Goal: Information Seeking & Learning: Learn about a topic

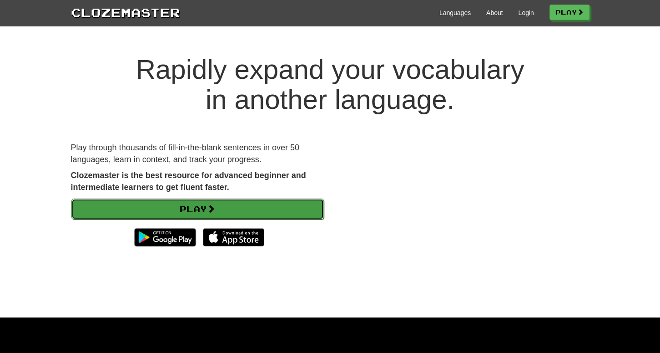
click at [248, 206] on link "Play" at bounding box center [197, 208] width 252 height 21
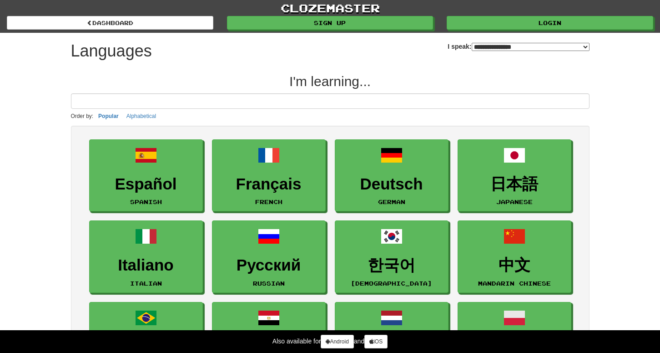
select select "*******"
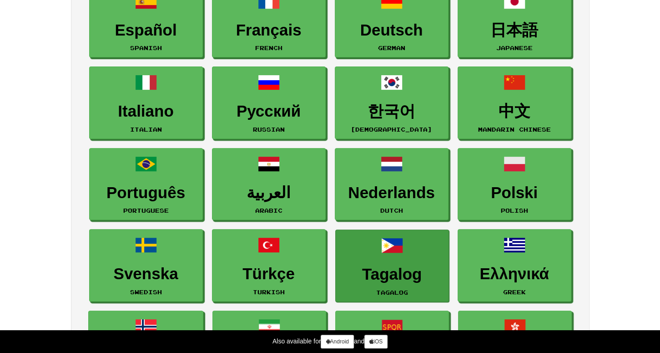
scroll to position [240, 0]
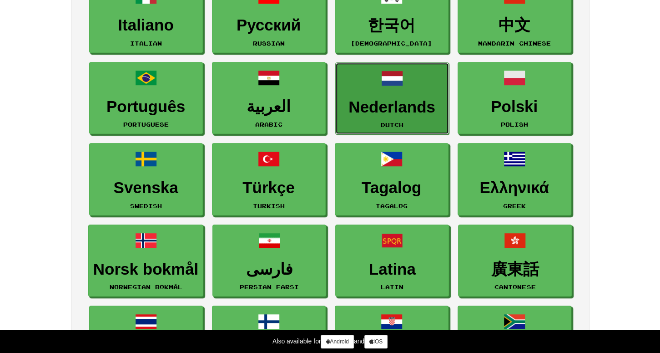
click at [406, 121] on link "Nederlands Dutch" at bounding box center [392, 98] width 114 height 72
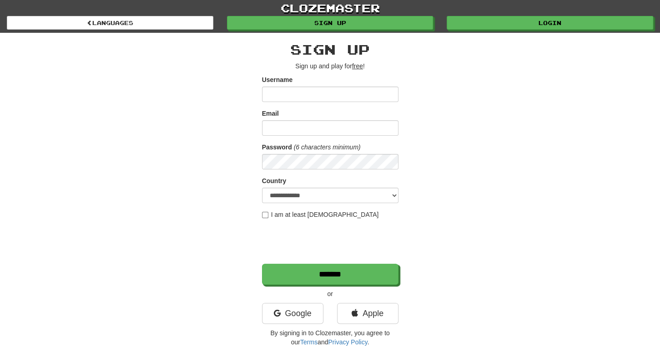
click at [308, 92] on input "Username" at bounding box center [330, 93] width 136 height 15
type input "*******"
type input "**********"
click at [269, 213] on label "I am at least 16 years old" at bounding box center [320, 214] width 117 height 9
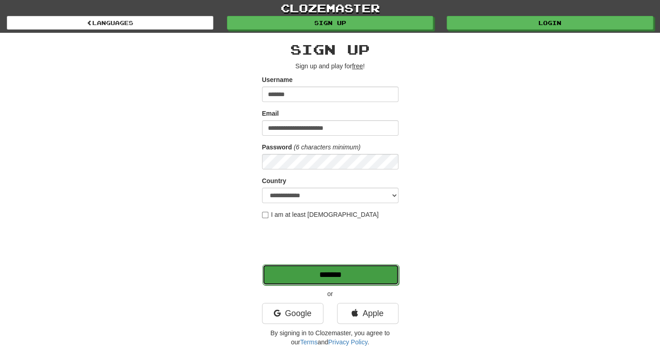
click at [297, 275] on input "*******" at bounding box center [330, 274] width 136 height 21
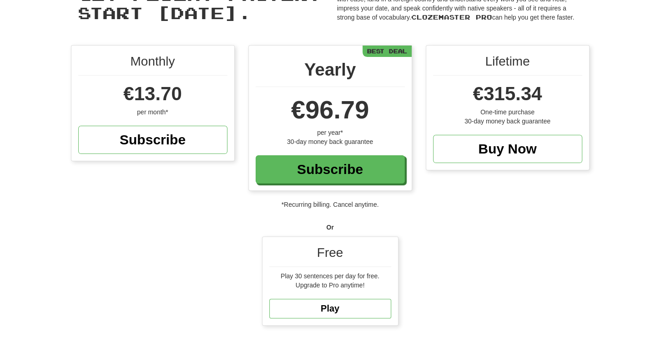
scroll to position [96, 0]
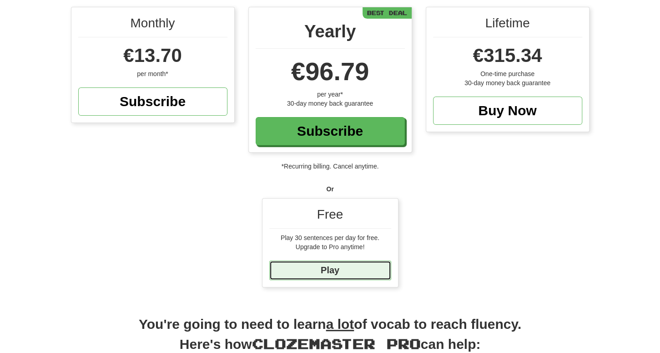
click at [295, 271] on link "Play" at bounding box center [330, 270] width 122 height 20
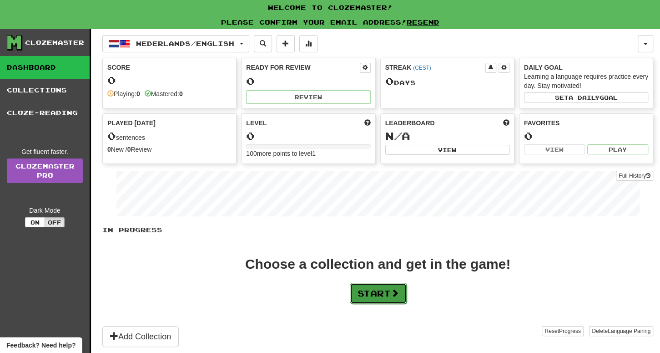
click at [378, 298] on button "Start" at bounding box center [378, 292] width 57 height 21
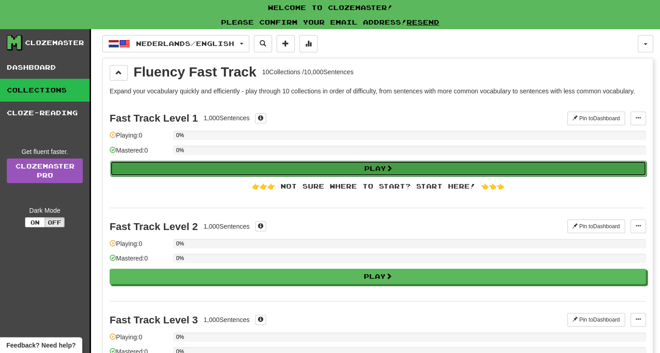
click at [323, 162] on button "Play" at bounding box center [378, 168] width 536 height 15
select select "**"
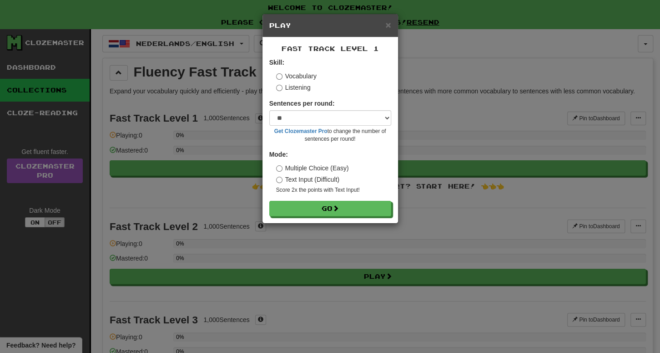
click at [310, 182] on label "Text Input (Difficult)" at bounding box center [308, 179] width 64 height 9
click at [310, 169] on label "Multiple Choice (Easy)" at bounding box center [312, 167] width 73 height 9
click at [318, 205] on button "Go" at bounding box center [331, 208] width 122 height 15
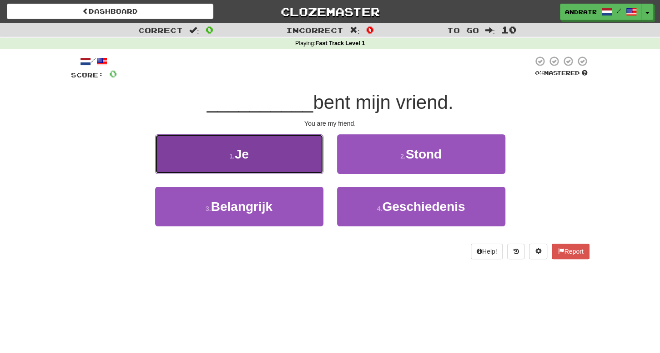
click at [290, 159] on button "1 . Je" at bounding box center [239, 154] width 168 height 40
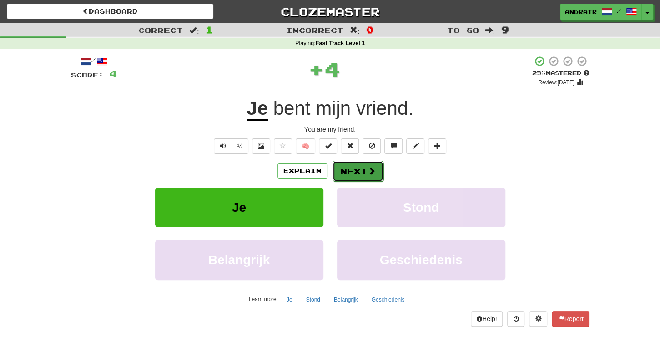
click at [363, 171] on button "Next" at bounding box center [358, 171] width 51 height 21
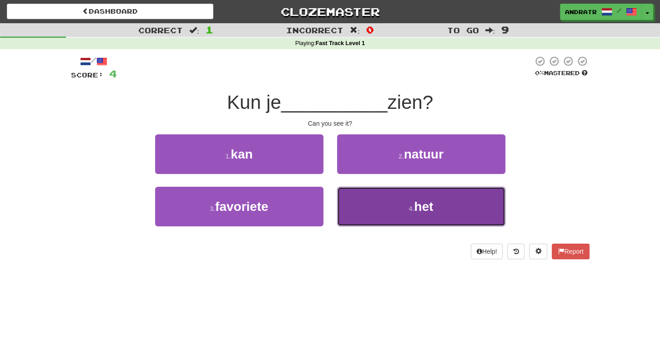
click at [395, 205] on button "4 . het" at bounding box center [421, 206] width 168 height 40
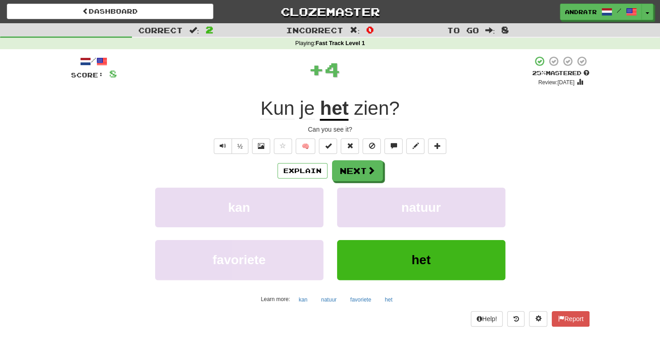
click at [350, 158] on div "/ Score: 8 + 4 25 % Mastered Review: 2025-08-16 Kun je het zien ? Can you see i…" at bounding box center [330, 190] width 519 height 270
click at [361, 171] on button "Next" at bounding box center [358, 171] width 51 height 21
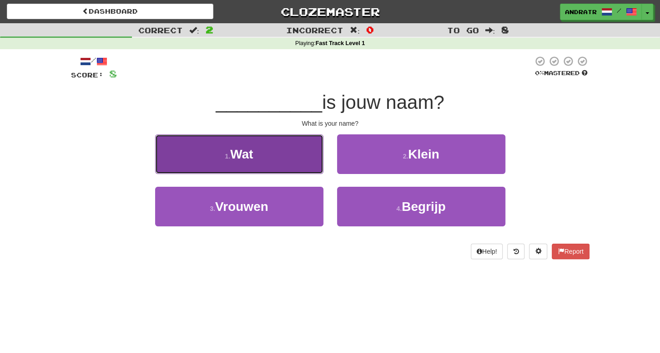
click at [263, 161] on button "1 . Wat" at bounding box center [239, 154] width 168 height 40
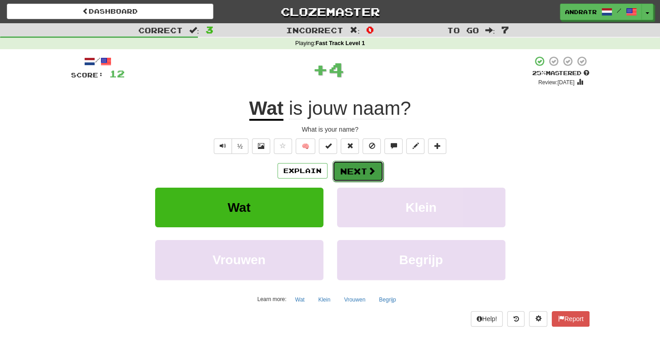
click at [368, 174] on span at bounding box center [372, 170] width 8 height 8
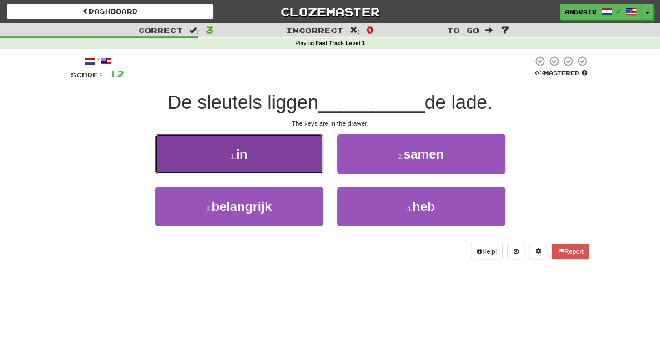
click at [289, 173] on button "1 . in" at bounding box center [239, 154] width 168 height 40
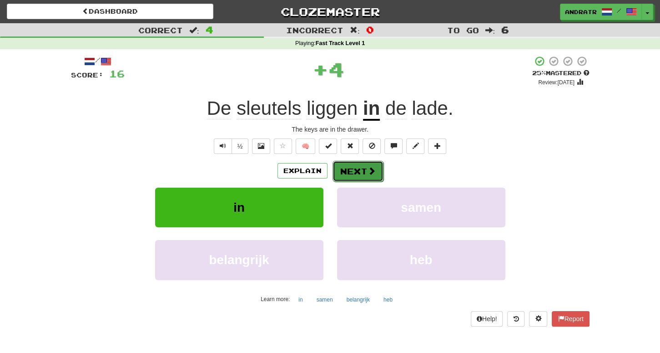
click at [370, 171] on span at bounding box center [372, 170] width 8 height 8
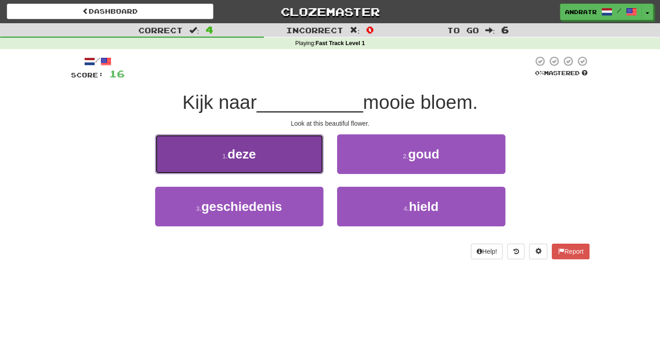
click at [303, 166] on button "1 . deze" at bounding box center [239, 154] width 168 height 40
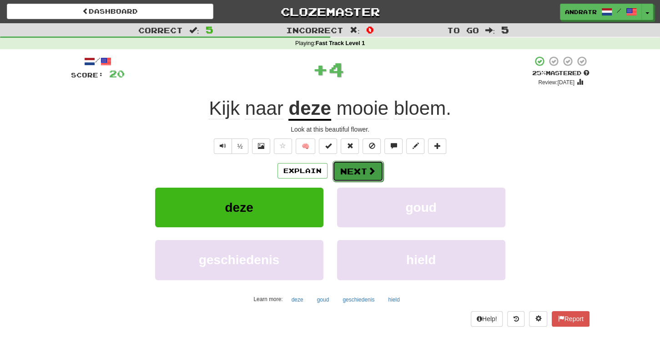
click at [369, 170] on span at bounding box center [372, 170] width 8 height 8
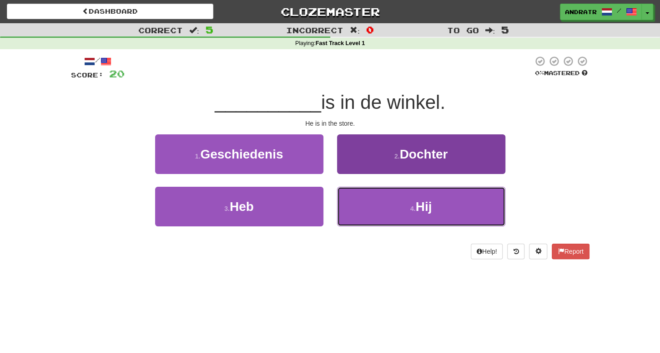
click at [372, 211] on button "4 . Hij" at bounding box center [421, 206] width 168 height 40
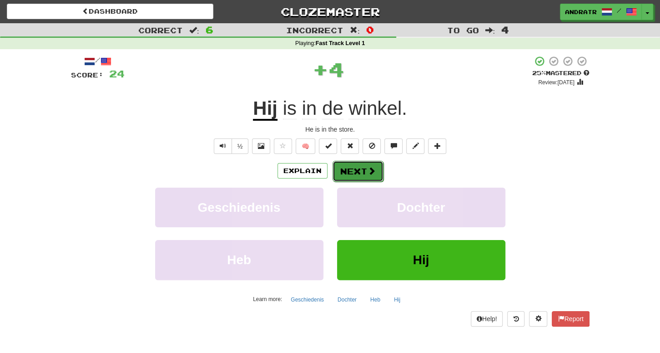
click at [364, 172] on button "Next" at bounding box center [358, 171] width 51 height 21
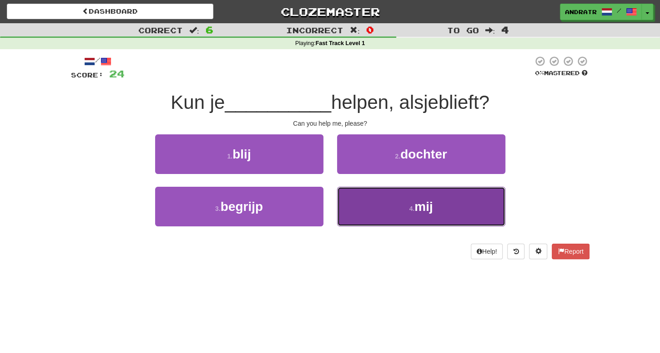
click at [382, 207] on button "4 . mij" at bounding box center [421, 206] width 168 height 40
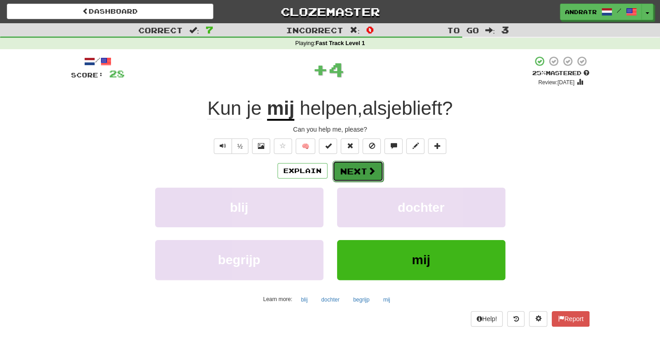
click at [361, 169] on button "Next" at bounding box center [358, 171] width 51 height 21
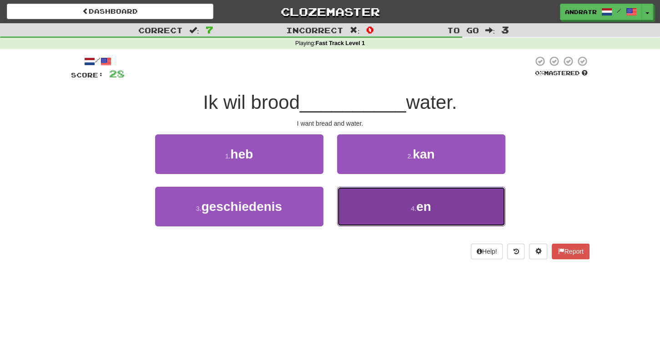
click at [388, 212] on button "4 . en" at bounding box center [421, 206] width 168 height 40
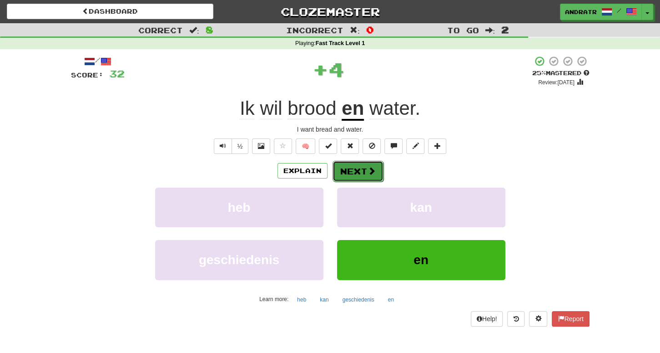
click at [353, 163] on button "Next" at bounding box center [358, 171] width 51 height 21
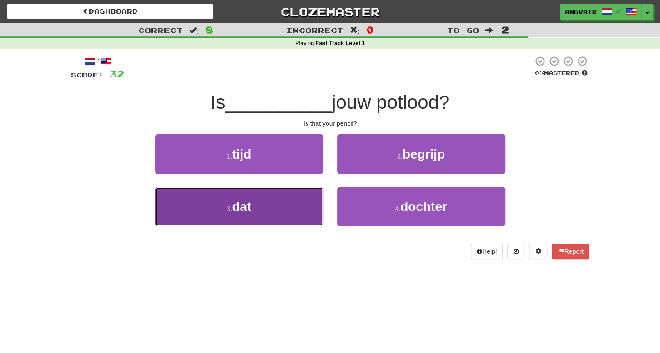
click at [284, 208] on button "3 . dat" at bounding box center [239, 206] width 168 height 40
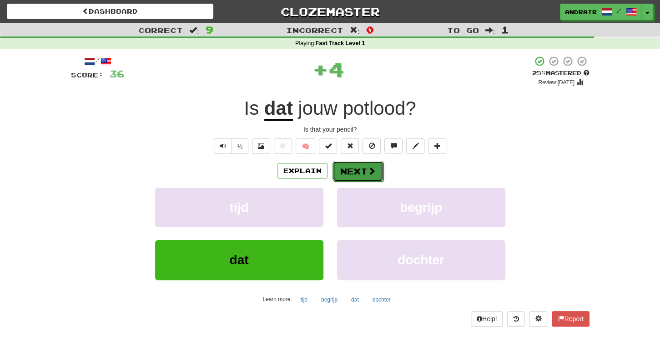
click at [353, 169] on button "Next" at bounding box center [358, 171] width 51 height 21
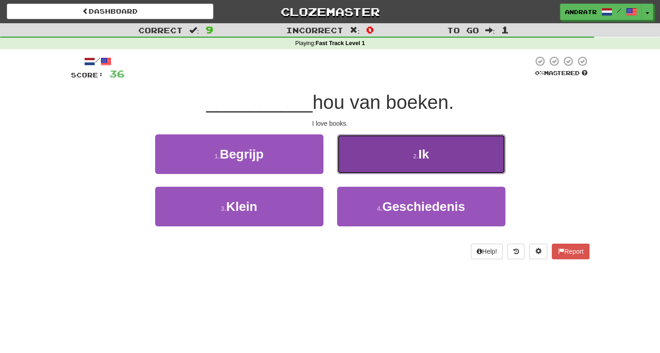
click at [383, 162] on button "2 . Ik" at bounding box center [421, 154] width 168 height 40
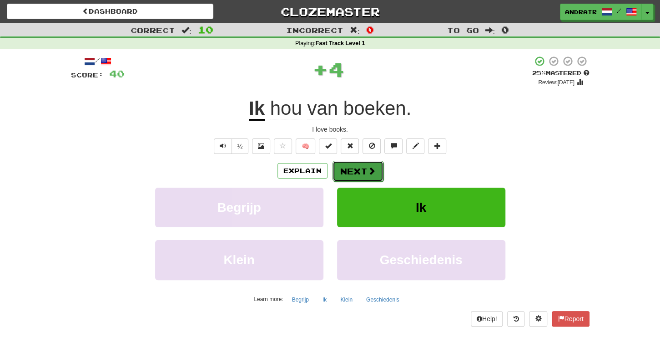
click at [370, 171] on span at bounding box center [372, 170] width 8 height 8
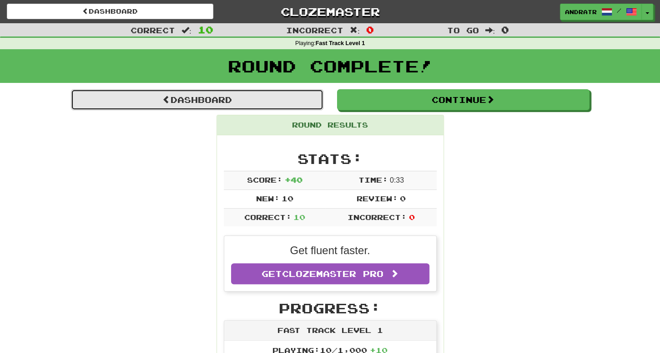
click at [288, 94] on link "Dashboard" at bounding box center [197, 99] width 252 height 21
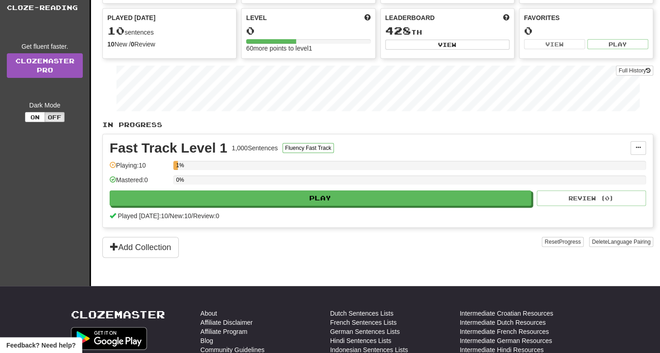
scroll to position [96, 0]
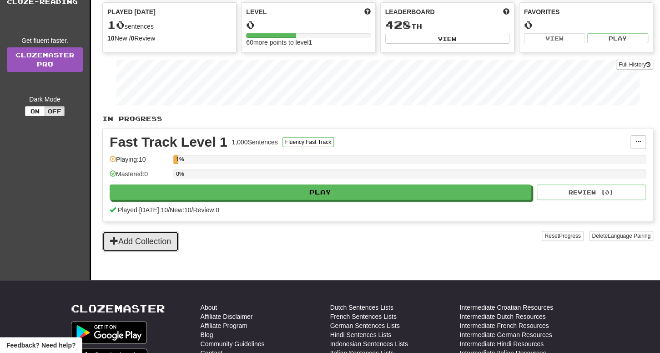
click at [179, 240] on button "Add Collection" at bounding box center [140, 241] width 76 height 21
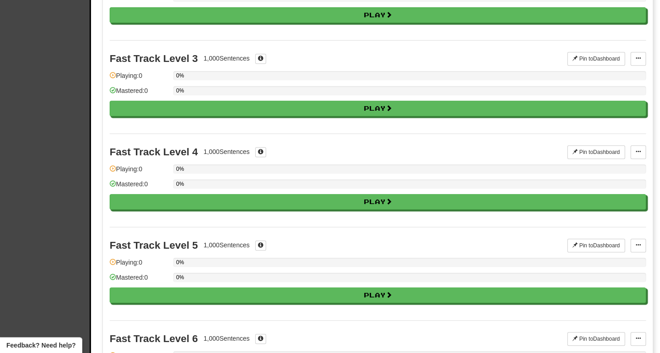
scroll to position [383, 0]
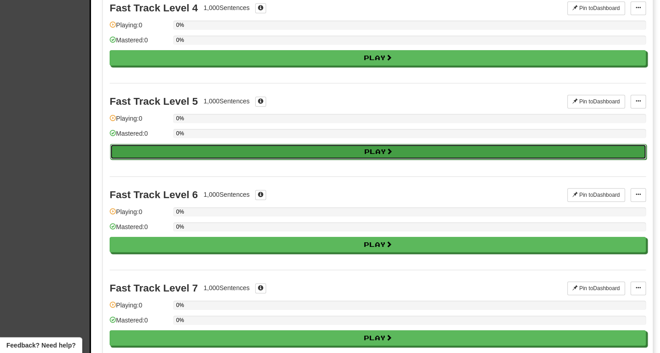
click at [300, 145] on button "Play" at bounding box center [378, 151] width 536 height 15
select select "**"
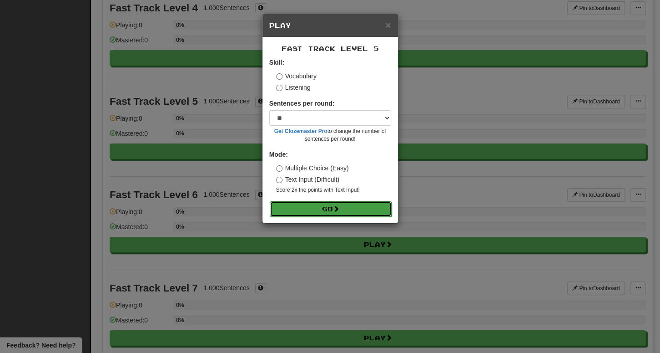
click at [314, 208] on button "Go" at bounding box center [331, 208] width 122 height 15
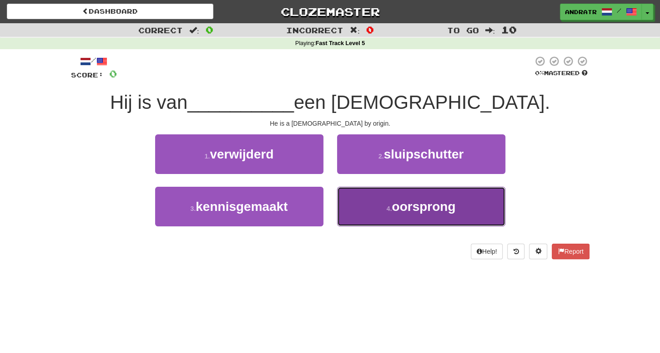
click at [409, 220] on button "4 . oorsprong" at bounding box center [421, 206] width 168 height 40
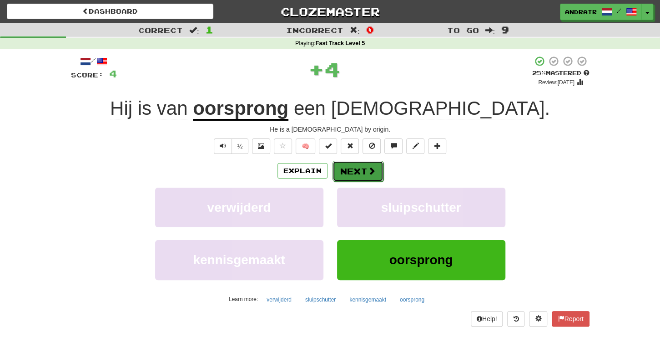
click at [348, 175] on button "Next" at bounding box center [358, 171] width 51 height 21
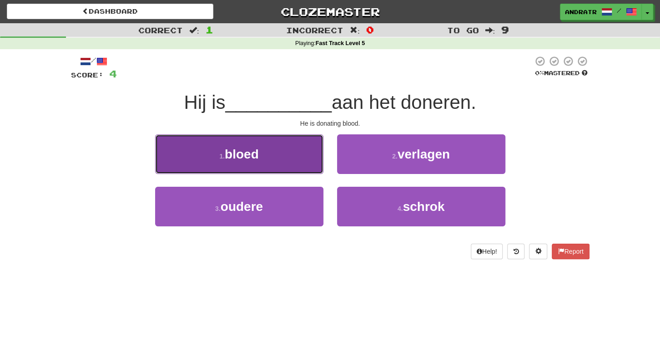
click at [298, 155] on button "1 . bloed" at bounding box center [239, 154] width 168 height 40
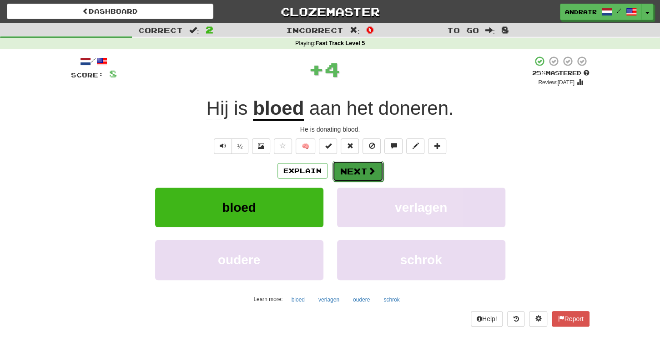
click at [343, 174] on button "Next" at bounding box center [358, 171] width 51 height 21
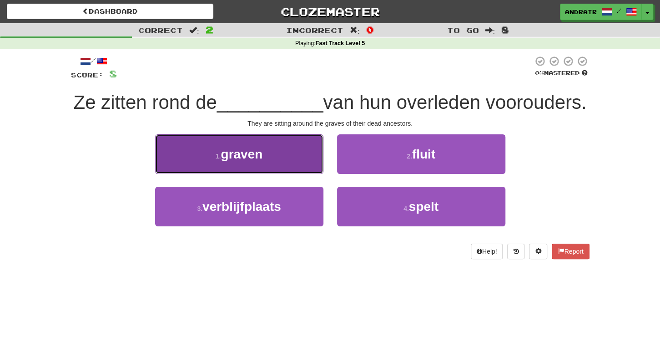
click at [218, 160] on small "1 ." at bounding box center [218, 155] width 5 height 7
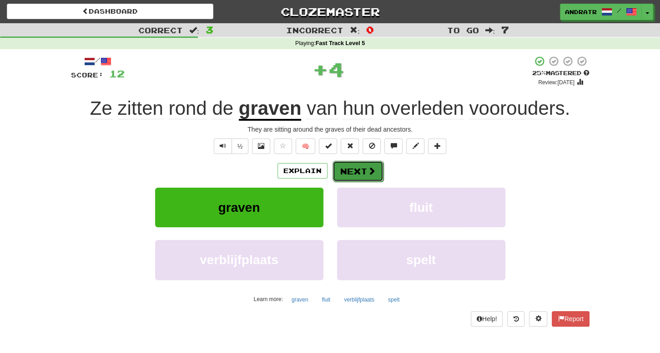
click at [355, 173] on button "Next" at bounding box center [358, 171] width 51 height 21
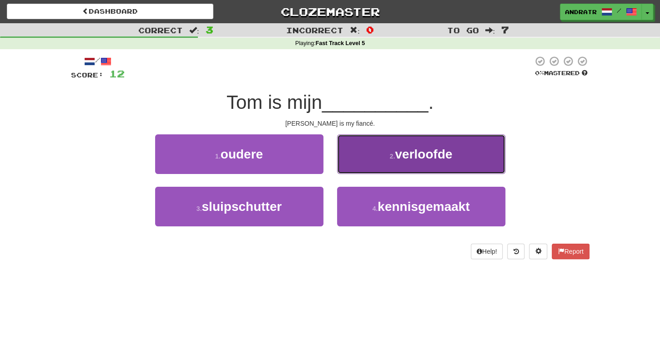
click at [383, 164] on button "2 . verloofde" at bounding box center [421, 154] width 168 height 40
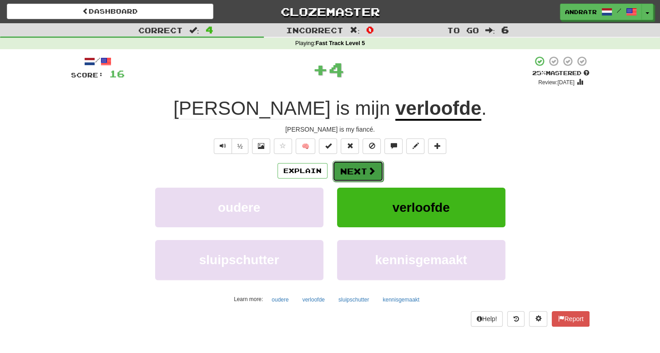
click at [352, 168] on button "Next" at bounding box center [358, 171] width 51 height 21
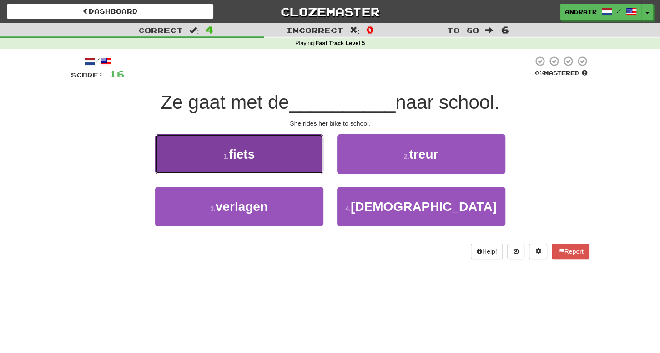
click at [306, 166] on button "1 . fiets" at bounding box center [239, 154] width 168 height 40
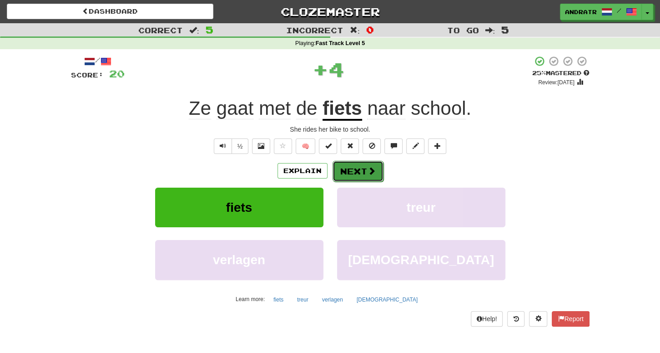
click at [355, 174] on button "Next" at bounding box center [358, 171] width 51 height 21
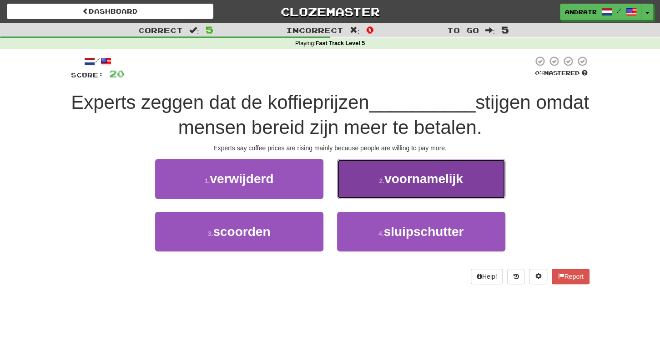
click at [402, 187] on button "2 . voornamelijk" at bounding box center [421, 179] width 168 height 40
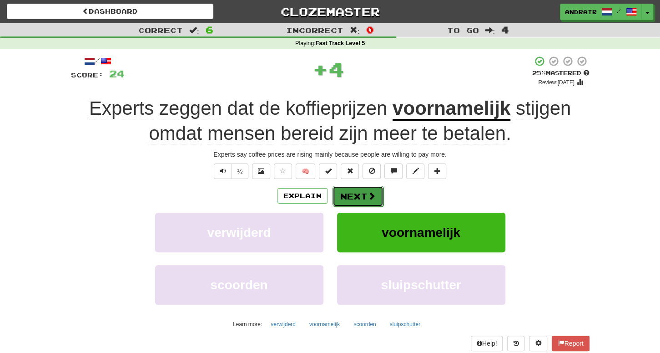
click at [371, 195] on span at bounding box center [372, 195] width 8 height 8
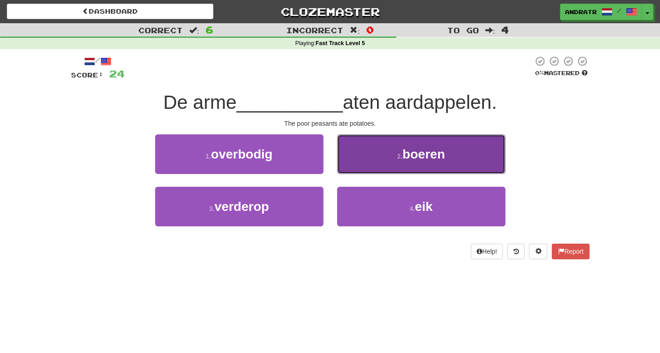
click at [376, 157] on button "2 . boeren" at bounding box center [421, 154] width 168 height 40
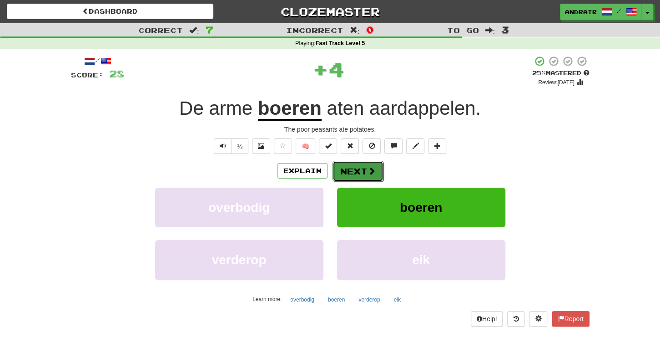
click at [357, 169] on button "Next" at bounding box center [358, 171] width 51 height 21
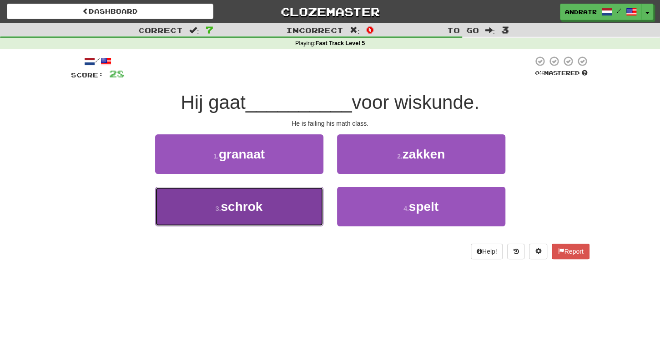
click at [265, 190] on button "3 . schrok" at bounding box center [239, 206] width 168 height 40
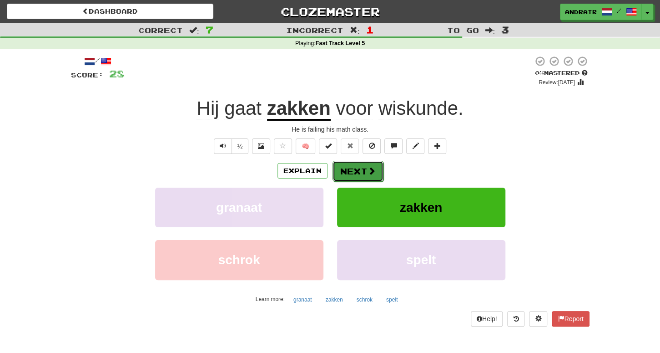
click at [368, 167] on span at bounding box center [372, 170] width 8 height 8
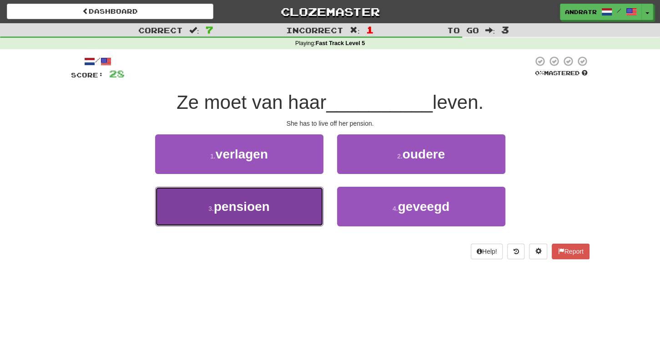
click at [308, 209] on button "3 . pensioen" at bounding box center [239, 206] width 168 height 40
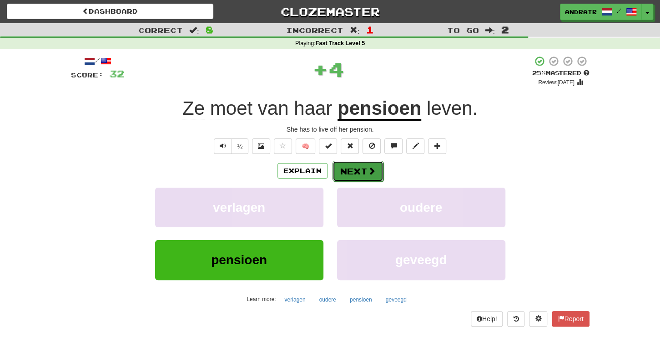
click at [365, 171] on button "Next" at bounding box center [358, 171] width 51 height 21
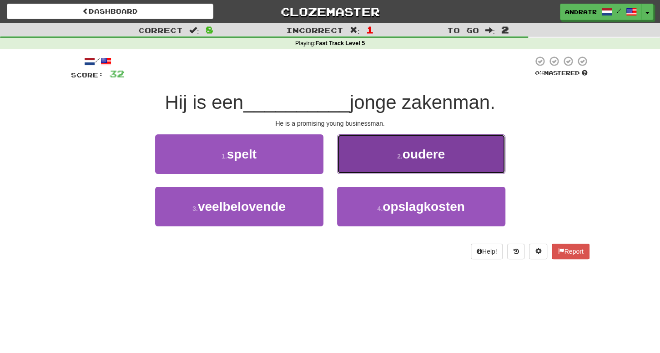
click at [407, 148] on span "oudere" at bounding box center [424, 154] width 42 height 14
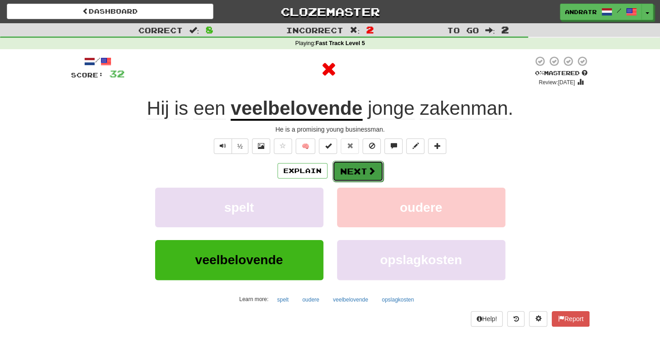
click at [366, 169] on button "Next" at bounding box center [358, 171] width 51 height 21
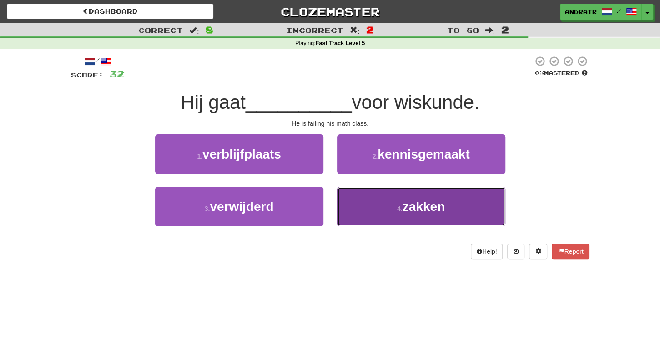
click at [373, 202] on button "4 . zakken" at bounding box center [421, 206] width 168 height 40
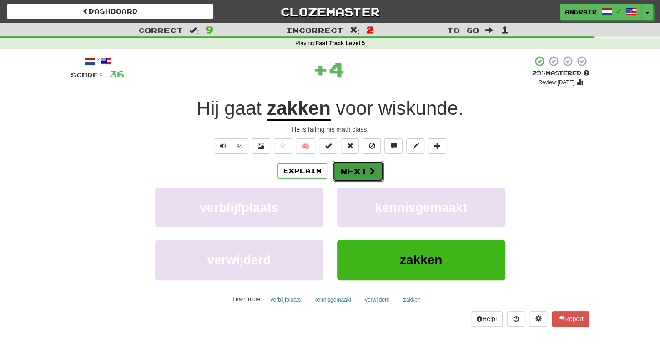
click at [368, 170] on span at bounding box center [372, 170] width 8 height 8
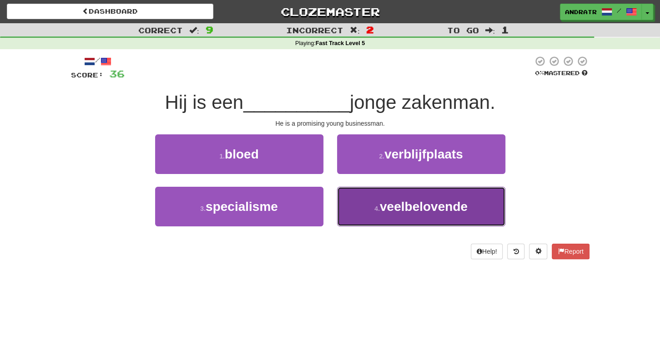
click at [372, 211] on button "4 . veelbelovende" at bounding box center [421, 206] width 168 height 40
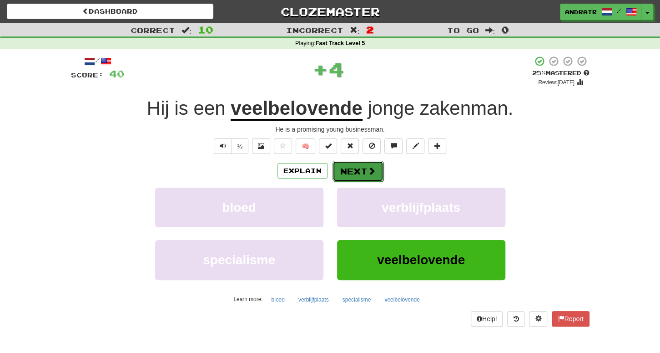
click at [355, 170] on button "Next" at bounding box center [358, 171] width 51 height 21
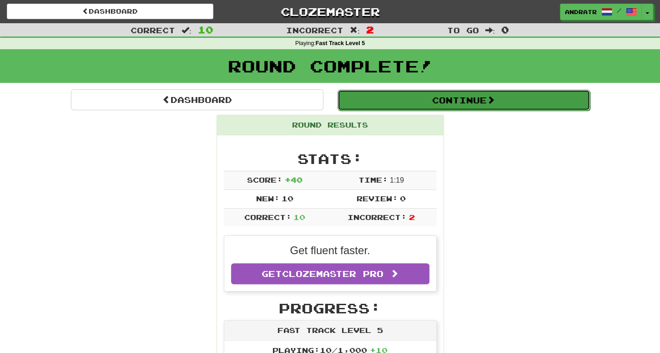
click at [432, 102] on button "Continue" at bounding box center [464, 100] width 252 height 21
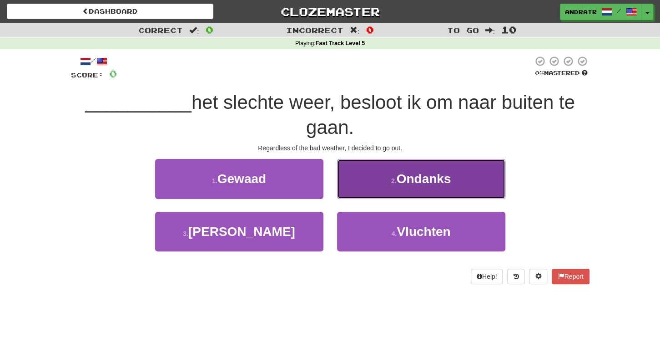
click at [416, 193] on button "2 . Ondanks" at bounding box center [421, 179] width 168 height 40
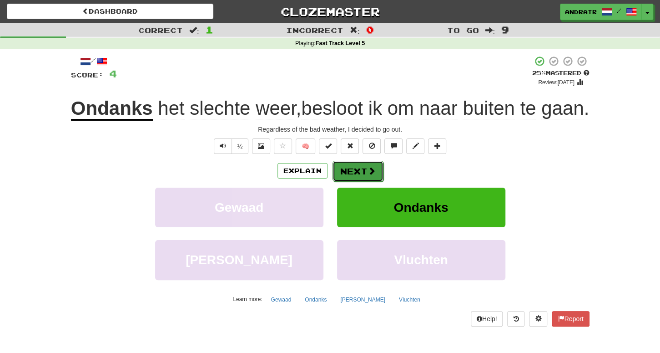
click at [365, 181] on button "Next" at bounding box center [358, 171] width 51 height 21
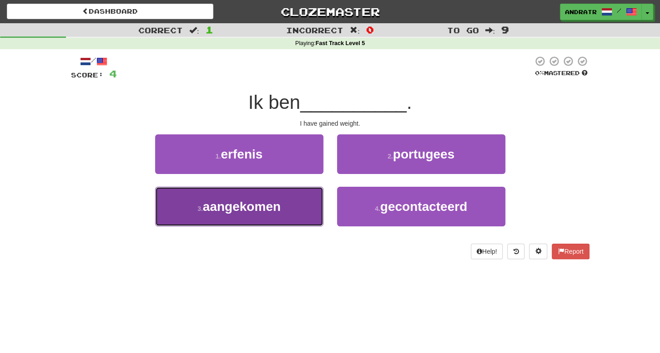
click at [306, 202] on button "3 . aangekomen" at bounding box center [239, 206] width 168 height 40
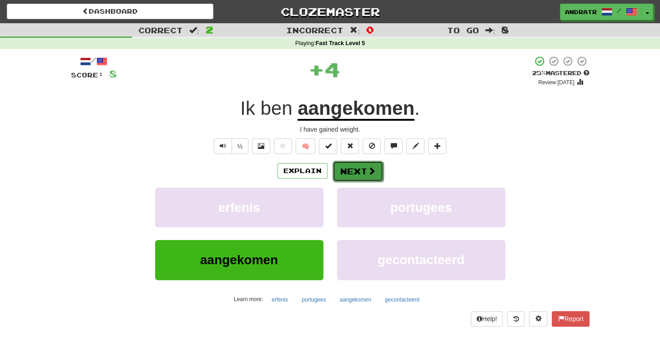
click at [368, 171] on span at bounding box center [372, 170] width 8 height 8
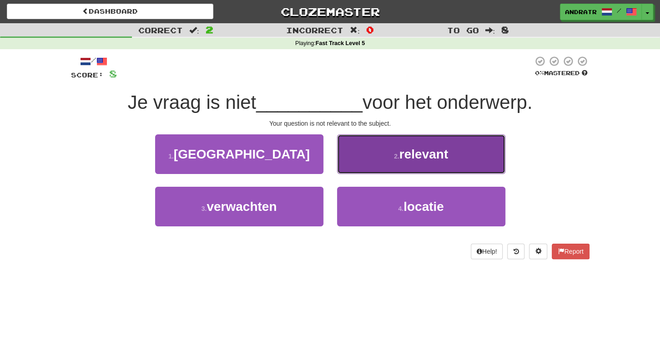
click at [389, 160] on button "2 . relevant" at bounding box center [421, 154] width 168 height 40
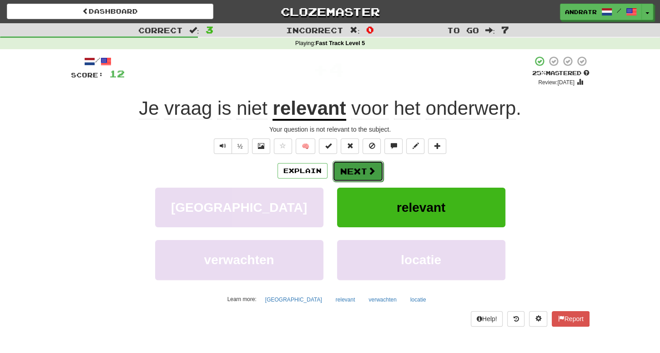
click at [368, 169] on span at bounding box center [372, 170] width 8 height 8
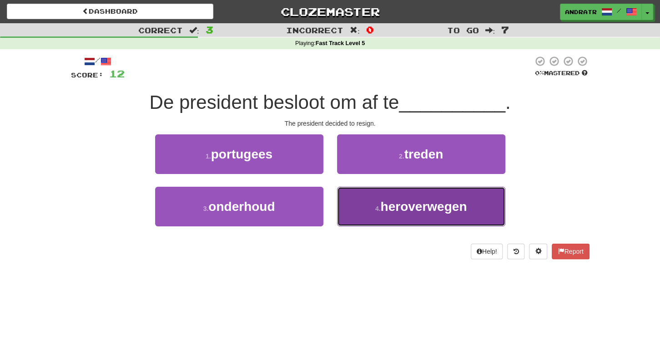
click at [386, 204] on span "heroverwegen" at bounding box center [423, 206] width 86 height 14
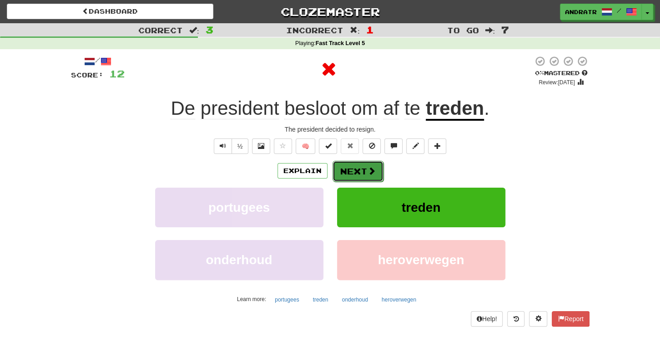
click at [366, 176] on button "Next" at bounding box center [358, 171] width 51 height 21
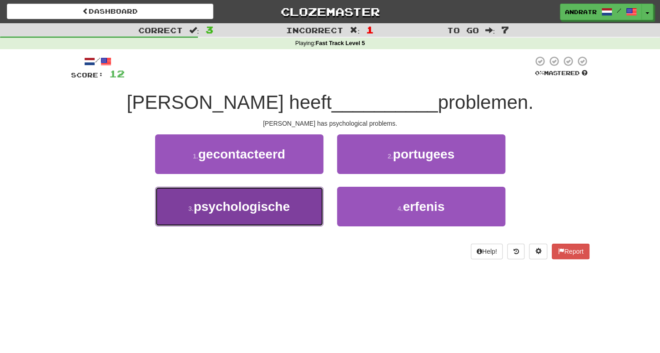
click at [296, 216] on button "3 . psychologische" at bounding box center [239, 206] width 168 height 40
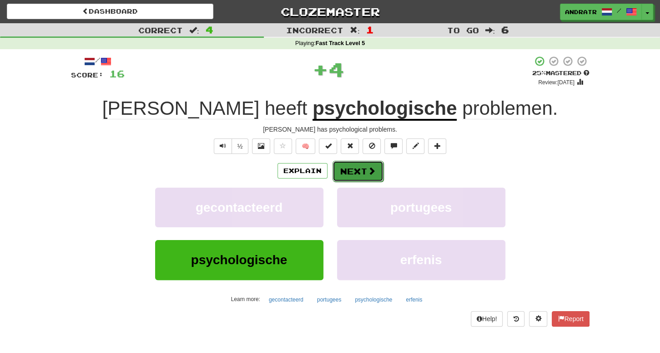
click at [357, 175] on button "Next" at bounding box center [358, 171] width 51 height 21
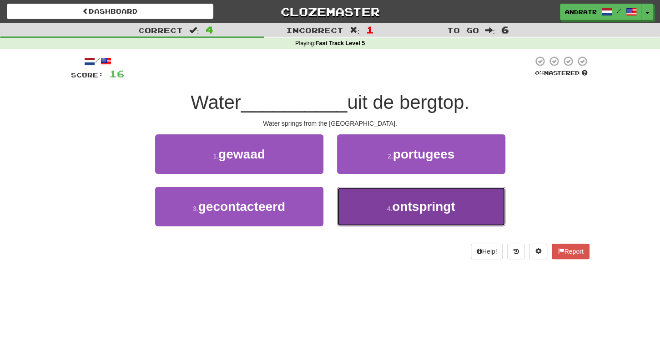
click at [403, 197] on button "4 . ontspringt" at bounding box center [421, 206] width 168 height 40
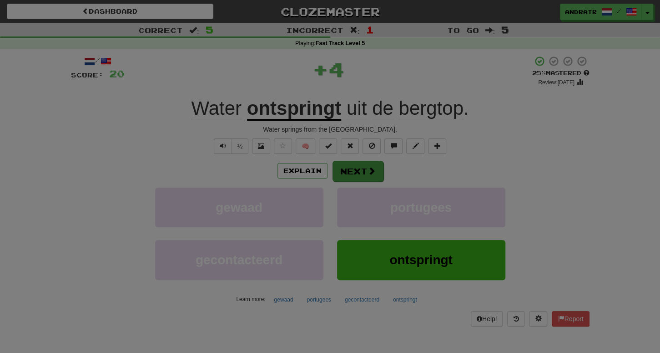
click at [366, 176] on div at bounding box center [330, 176] width 660 height 353
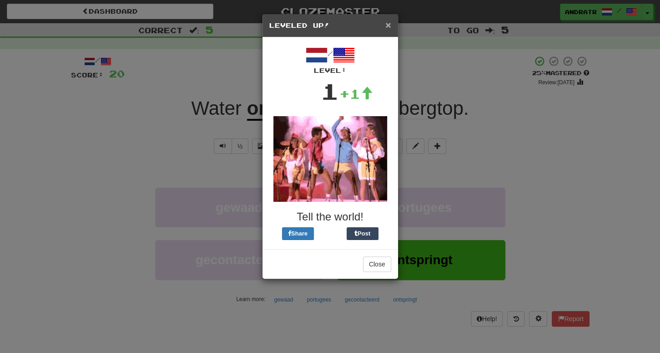
click at [388, 26] on span "×" at bounding box center [387, 25] width 5 height 10
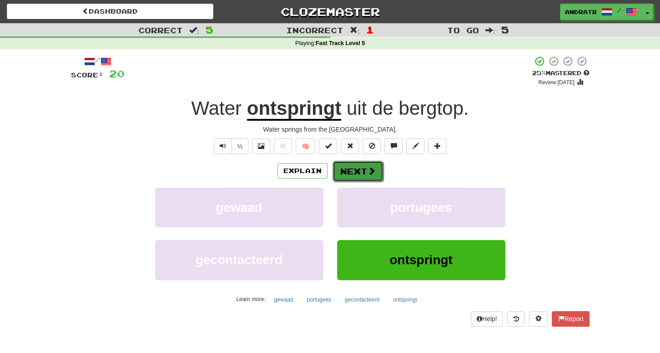
click at [344, 167] on button "Next" at bounding box center [358, 171] width 51 height 21
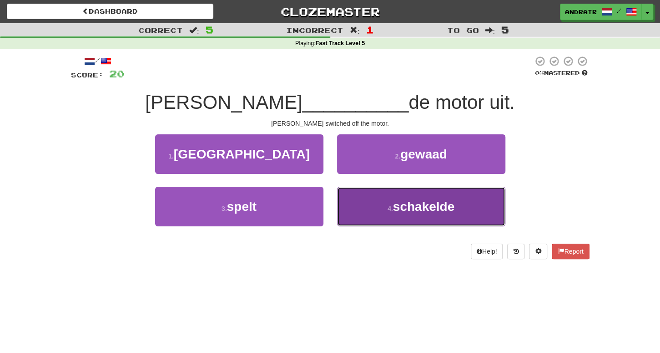
click at [407, 214] on button "4 . schakelde" at bounding box center [421, 206] width 168 height 40
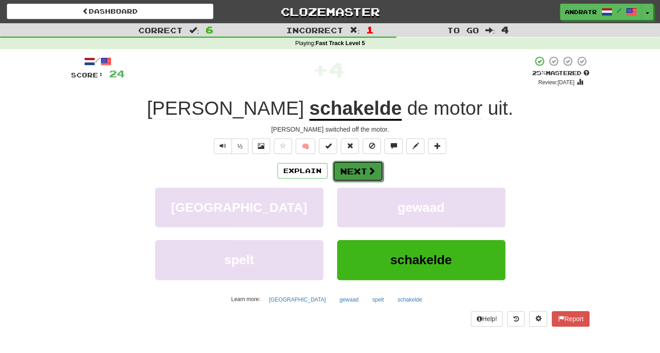
click at [347, 171] on button "Next" at bounding box center [358, 171] width 51 height 21
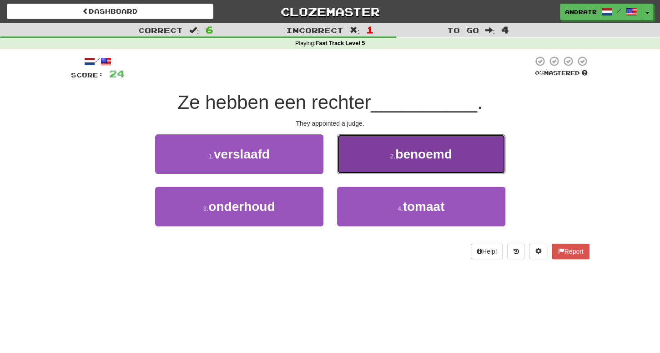
click at [383, 167] on button "2 . benoemd" at bounding box center [421, 154] width 168 height 40
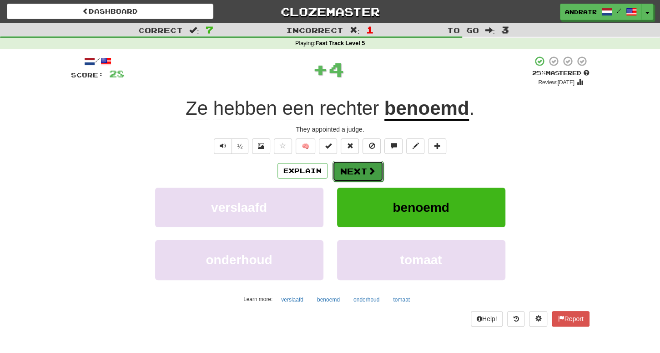
click at [371, 169] on span at bounding box center [372, 170] width 8 height 8
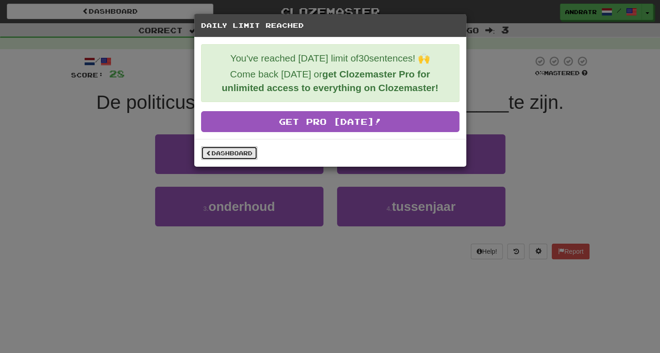
click at [244, 154] on link "Dashboard" at bounding box center [229, 153] width 56 height 14
